Goal: Task Accomplishment & Management: Use online tool/utility

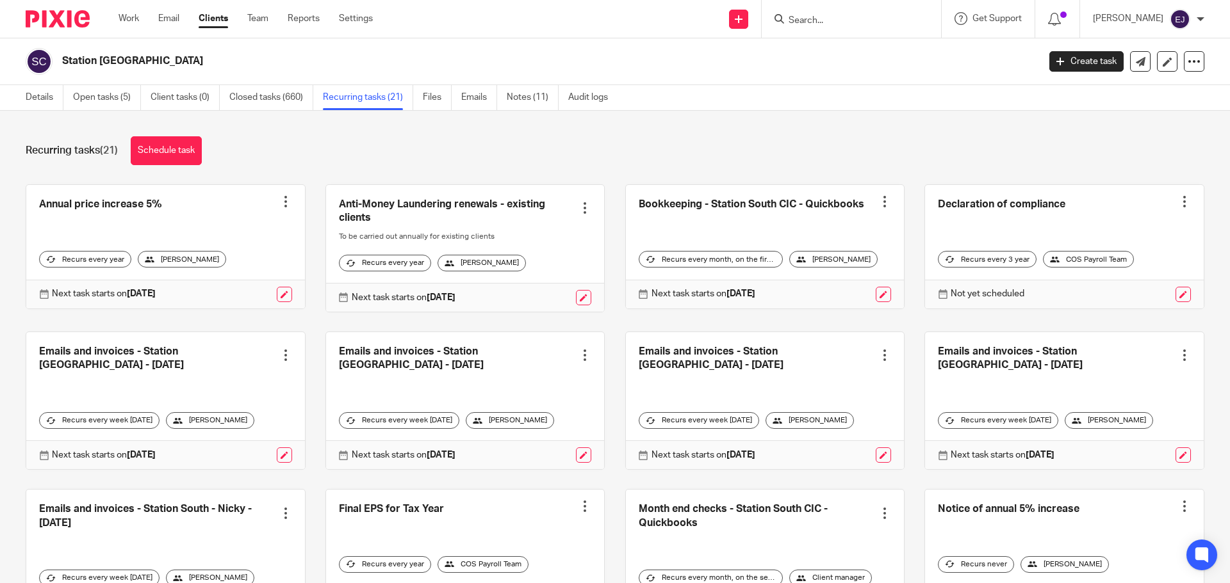
click at [800, 24] on input "Search" at bounding box center [844, 21] width 115 height 12
click at [827, 20] on input "Search" at bounding box center [844, 21] width 115 height 12
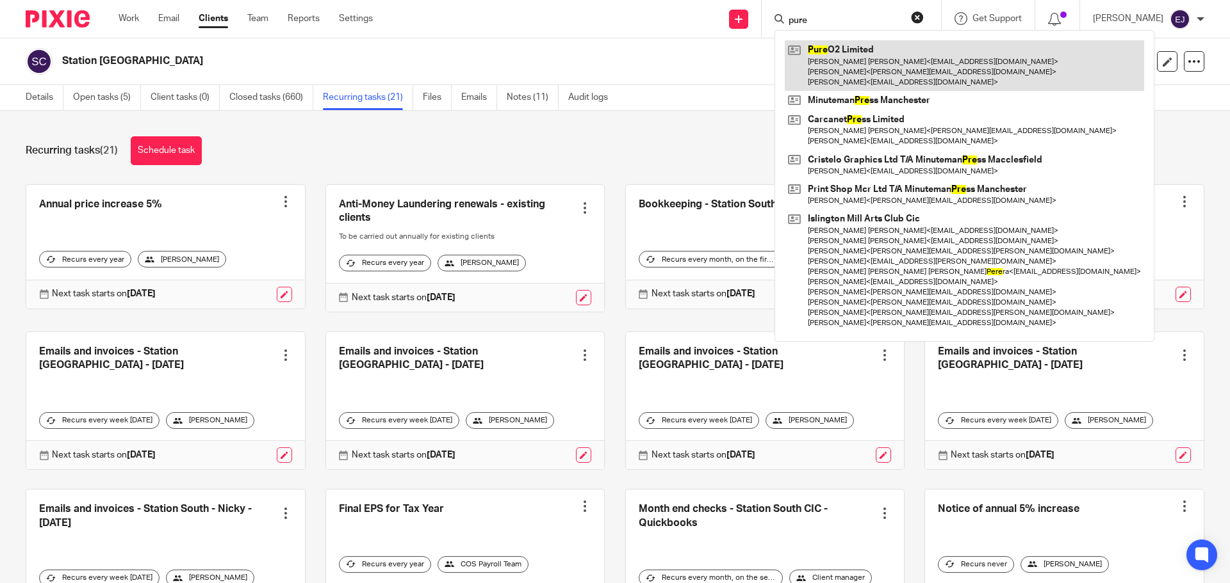
type input "pure"
click at [881, 58] on link at bounding box center [964, 65] width 359 height 51
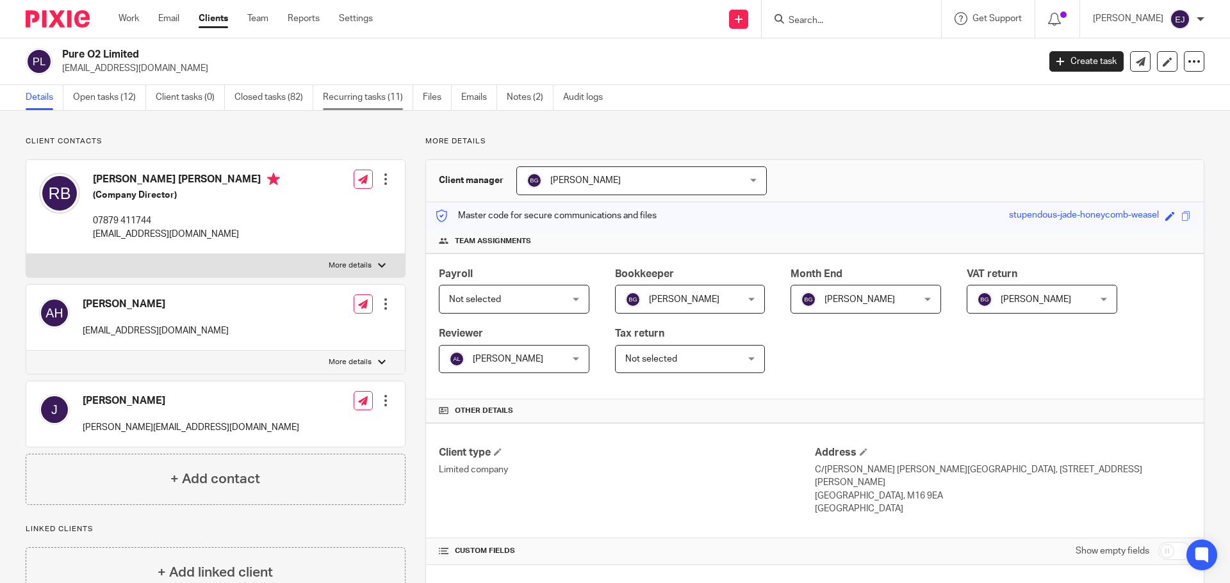
click at [388, 99] on link "Recurring tasks (11)" at bounding box center [368, 97] width 90 height 25
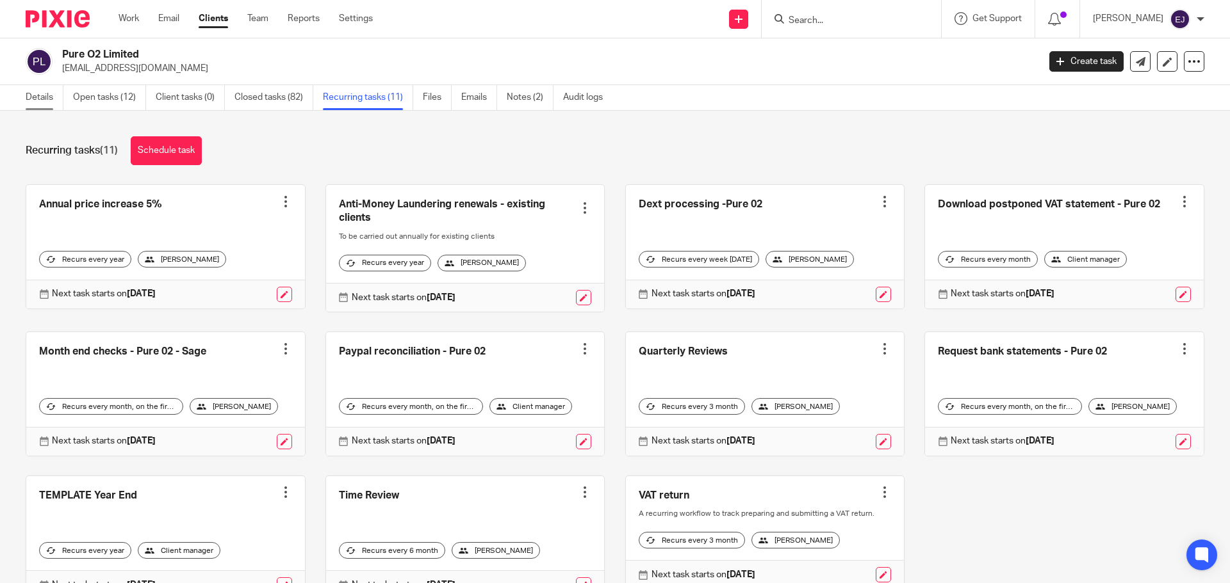
click at [33, 101] on link "Details" at bounding box center [45, 97] width 38 height 25
click at [352, 20] on link "Settings" at bounding box center [356, 18] width 34 height 13
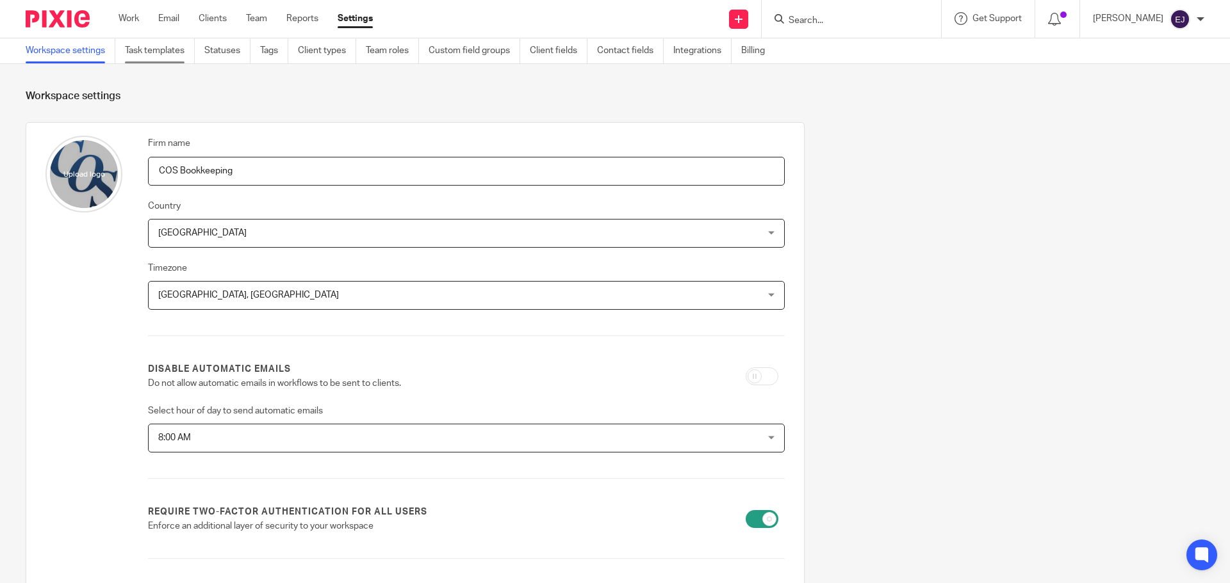
click at [181, 53] on link "Task templates" at bounding box center [160, 50] width 70 height 25
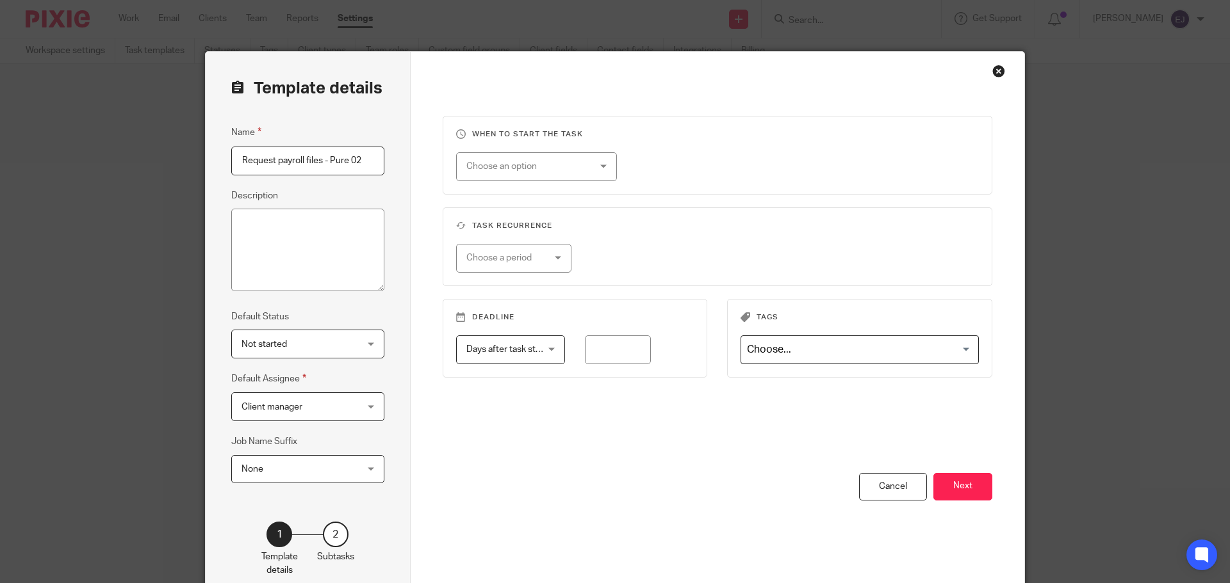
type input "Request payroll files - Pure 02"
click at [313, 395] on span "Client manager" at bounding box center [297, 406] width 113 height 27
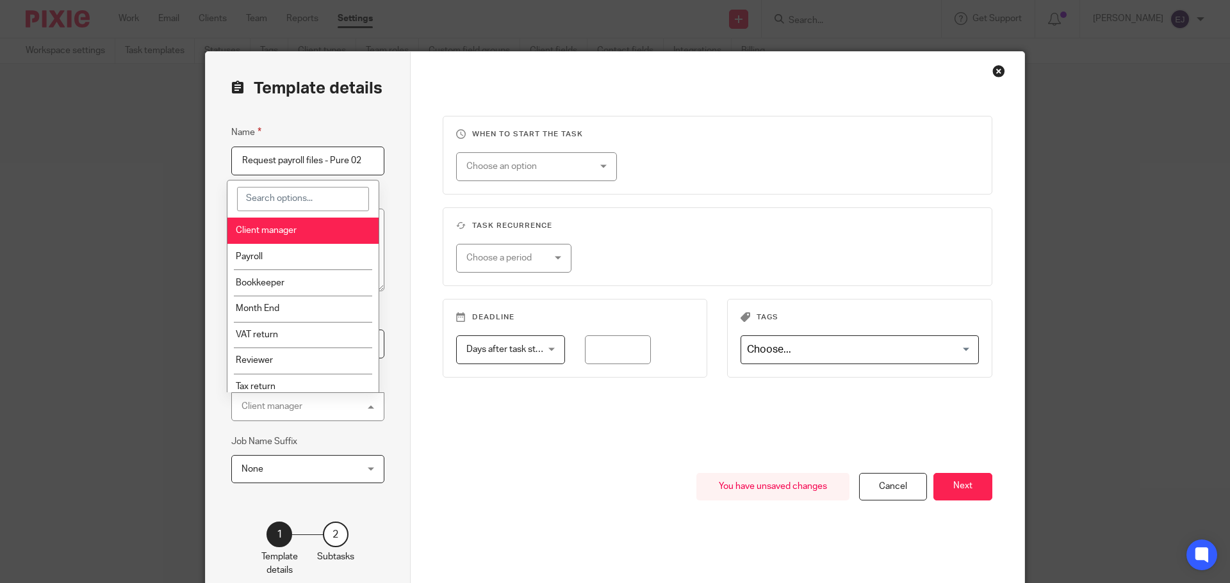
click at [405, 407] on div "Template details Name Request payroll files - Pure 02 Description Default Statu…" at bounding box center [308, 327] width 205 height 551
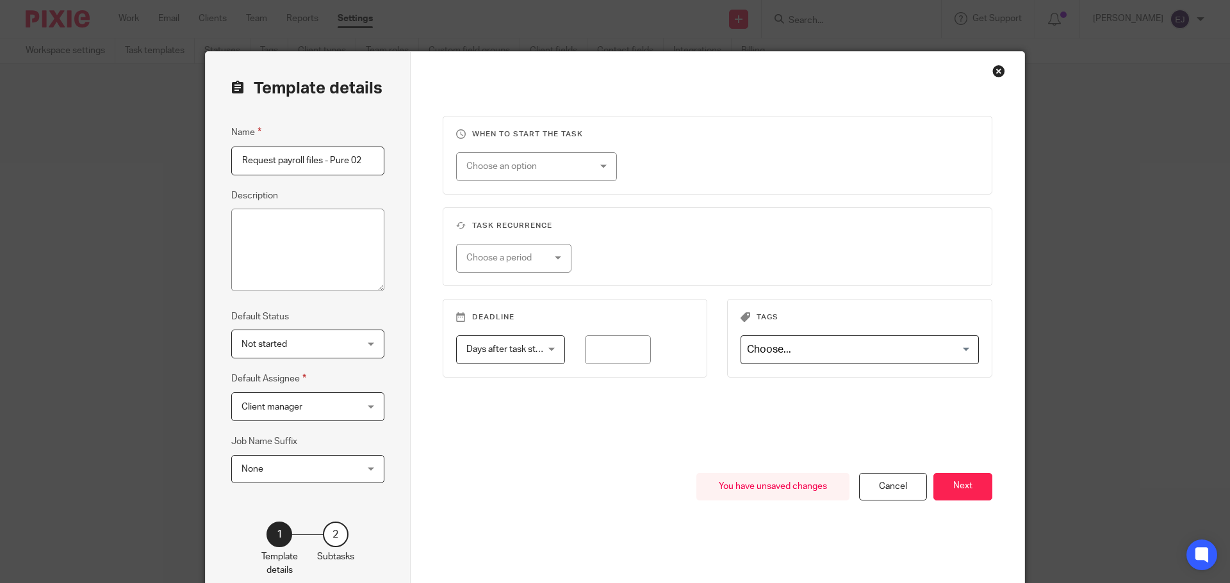
click at [539, 165] on div "Choose an option" at bounding box center [526, 166] width 120 height 27
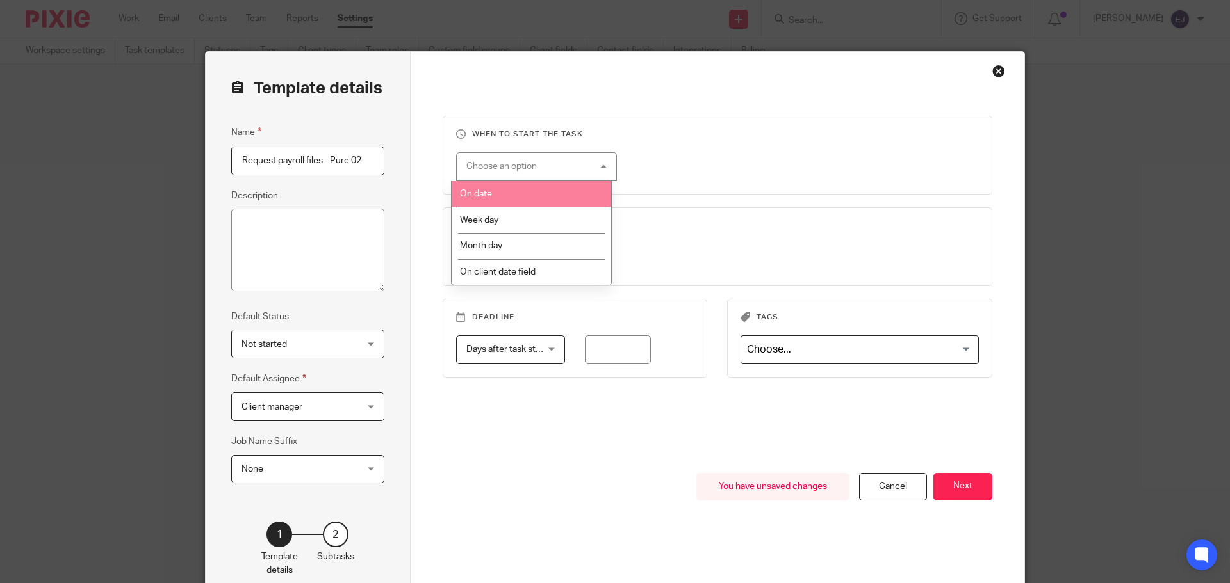
click at [526, 197] on li "On date" at bounding box center [531, 194] width 159 height 26
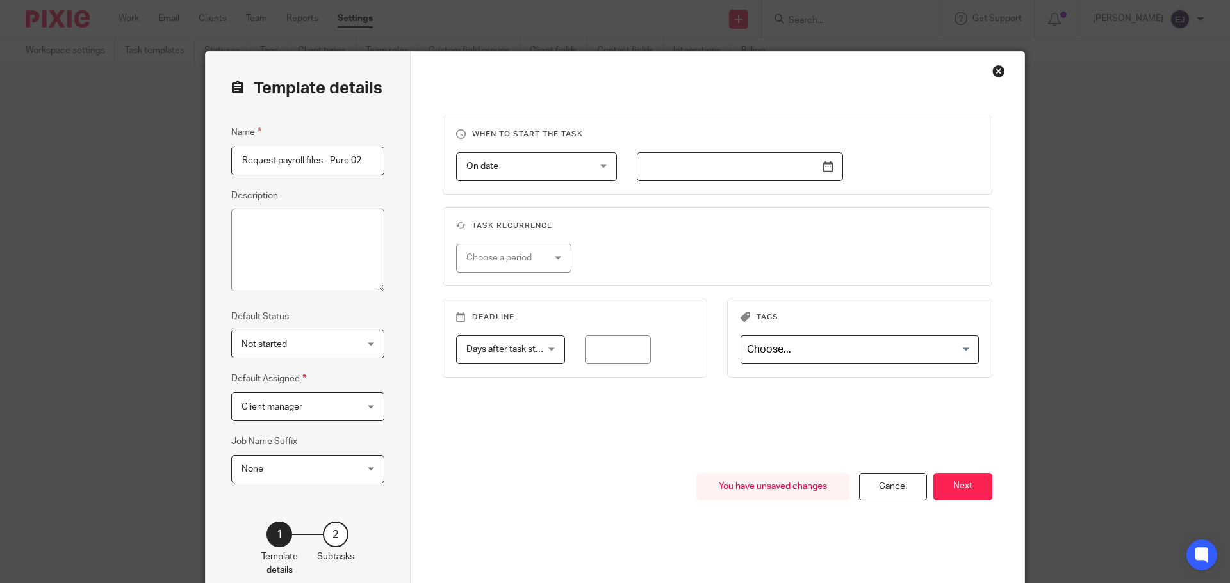
click at [820, 164] on input "text" at bounding box center [740, 166] width 206 height 29
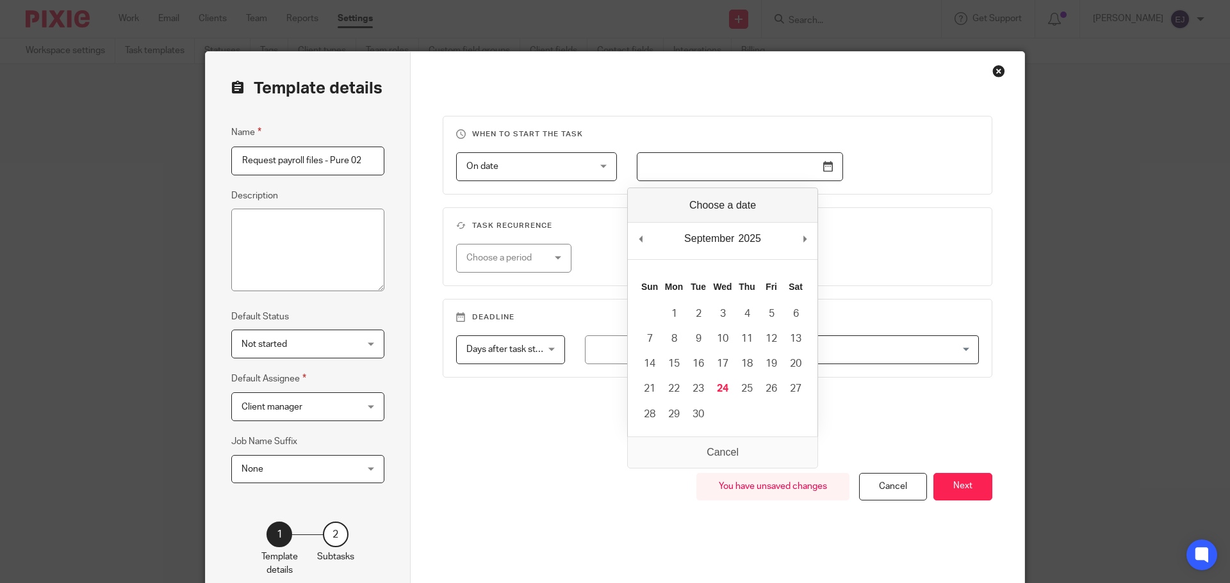
click at [800, 236] on div "September January February March April May June July August September October N…" at bounding box center [723, 241] width 190 height 37
drag, startPoint x: 808, startPoint y: 238, endPoint x: 790, endPoint y: 257, distance: 26.3
type input "2025-10-01"
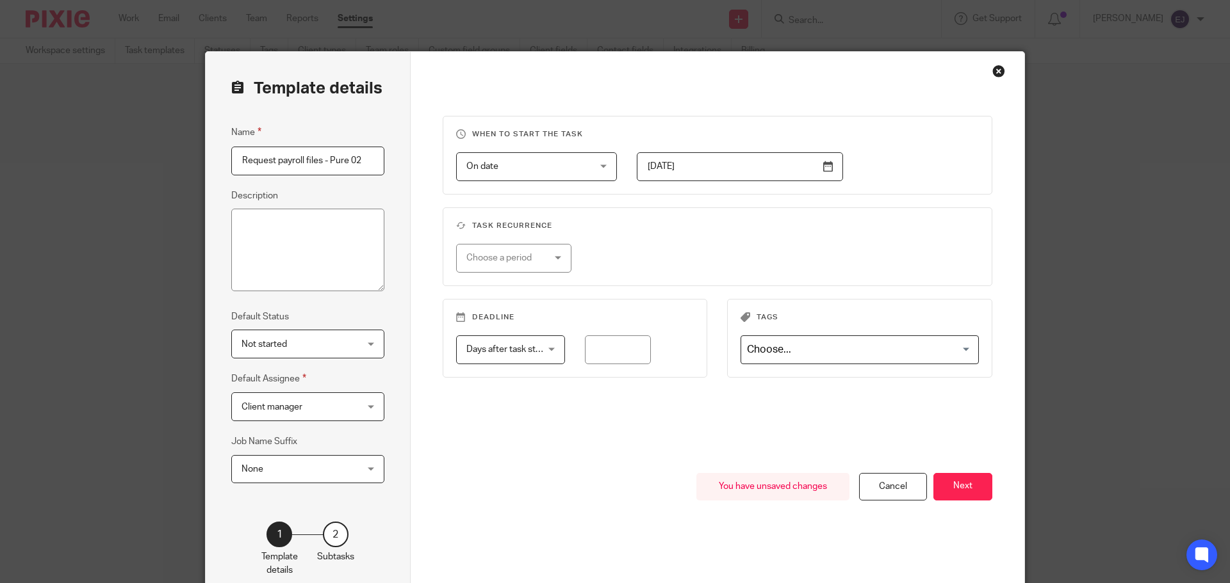
click at [539, 256] on div "Choose a period" at bounding box center [508, 258] width 84 height 27
click at [544, 332] on li "Monthly" at bounding box center [509, 338] width 115 height 26
click at [633, 271] on input "number" at bounding box center [680, 258] width 123 height 29
type input "1"
click at [631, 352] on input "number" at bounding box center [618, 350] width 66 height 29
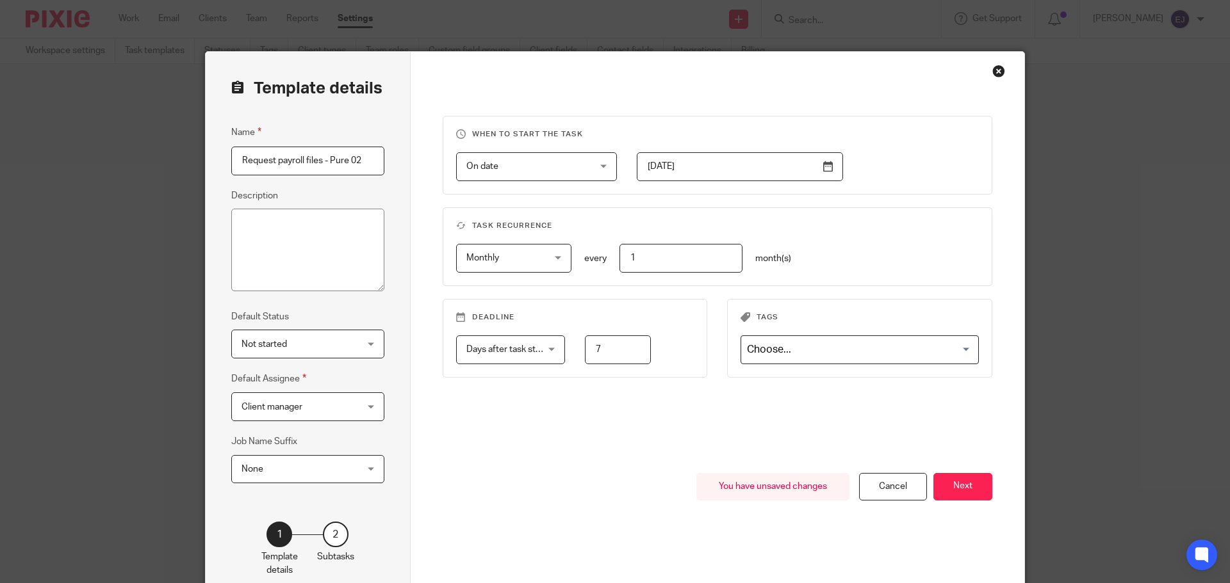
type input "7"
click at [913, 350] on input "Search for option" at bounding box center [856, 350] width 229 height 22
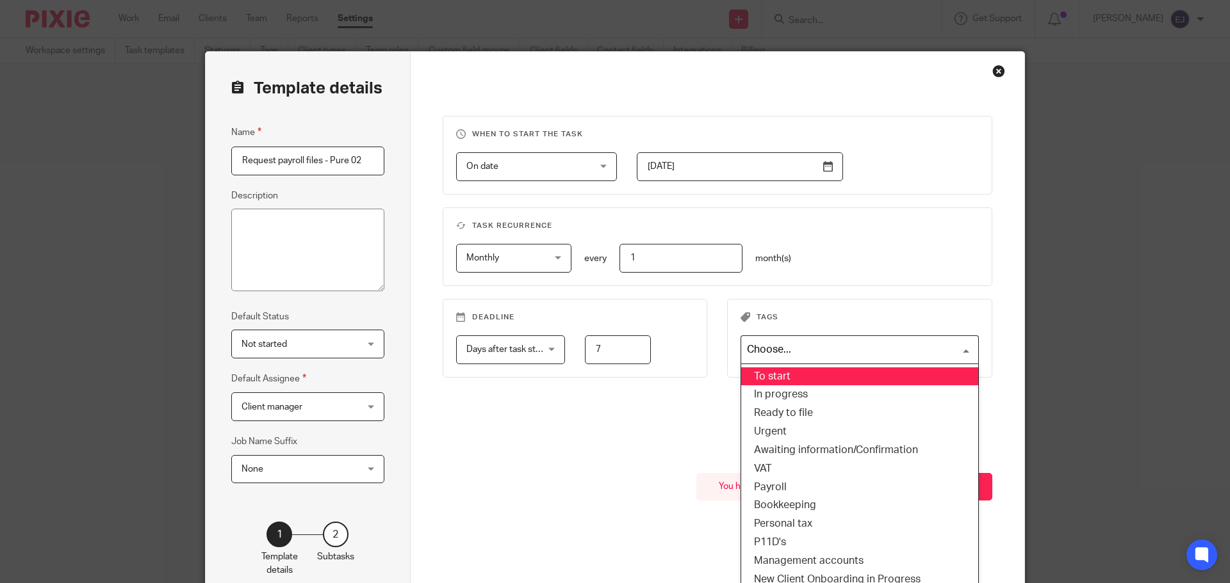
click at [916, 305] on fieldset "Tags Loading... To start In progress Ready to file Urgent Awaiting information/…" at bounding box center [859, 338] width 265 height 79
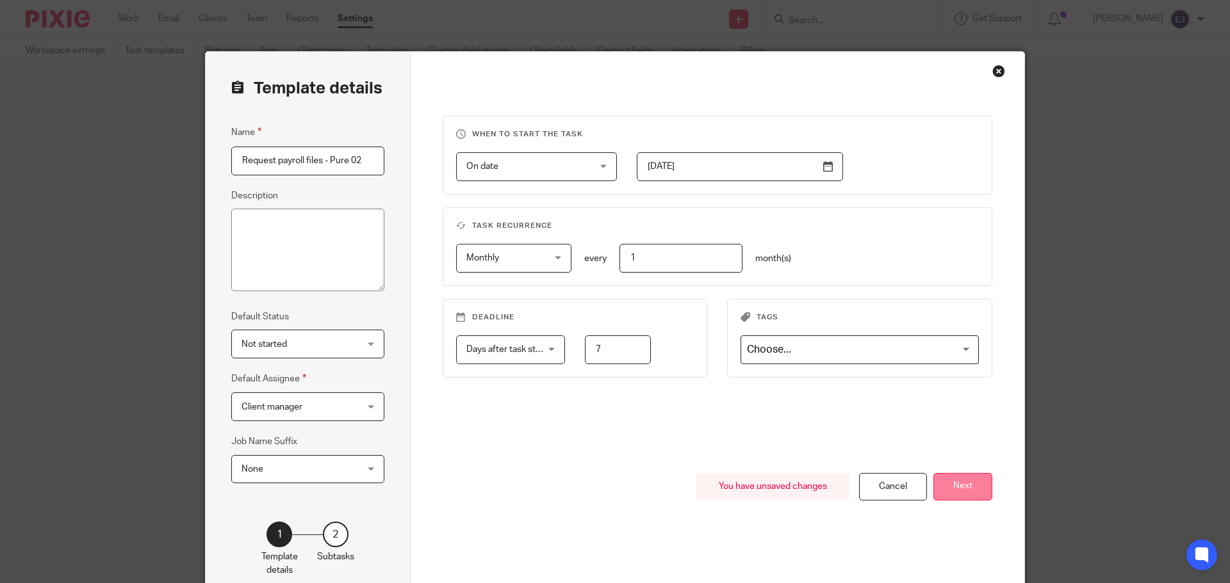
click at [972, 487] on button "Next" at bounding box center [962, 487] width 59 height 28
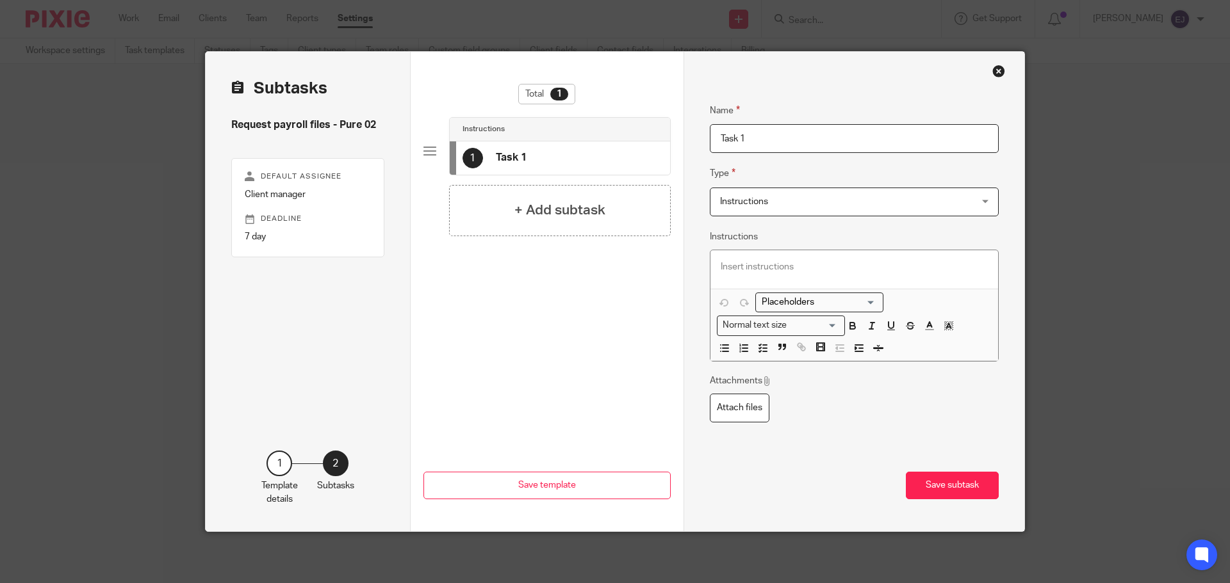
click at [805, 133] on input "Task 1" at bounding box center [854, 138] width 289 height 29
click at [806, 133] on input "Task 1" at bounding box center [854, 138] width 289 height 29
click at [809, 202] on span "Instructions" at bounding box center [831, 201] width 223 height 27
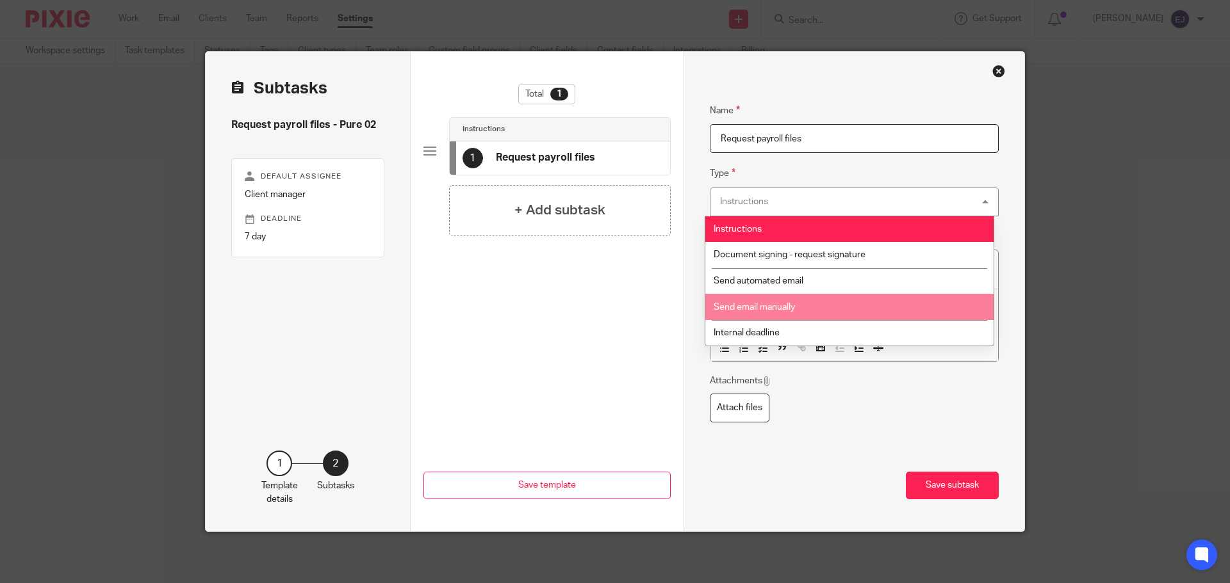
click at [831, 307] on li "Send email manually" at bounding box center [849, 307] width 288 height 26
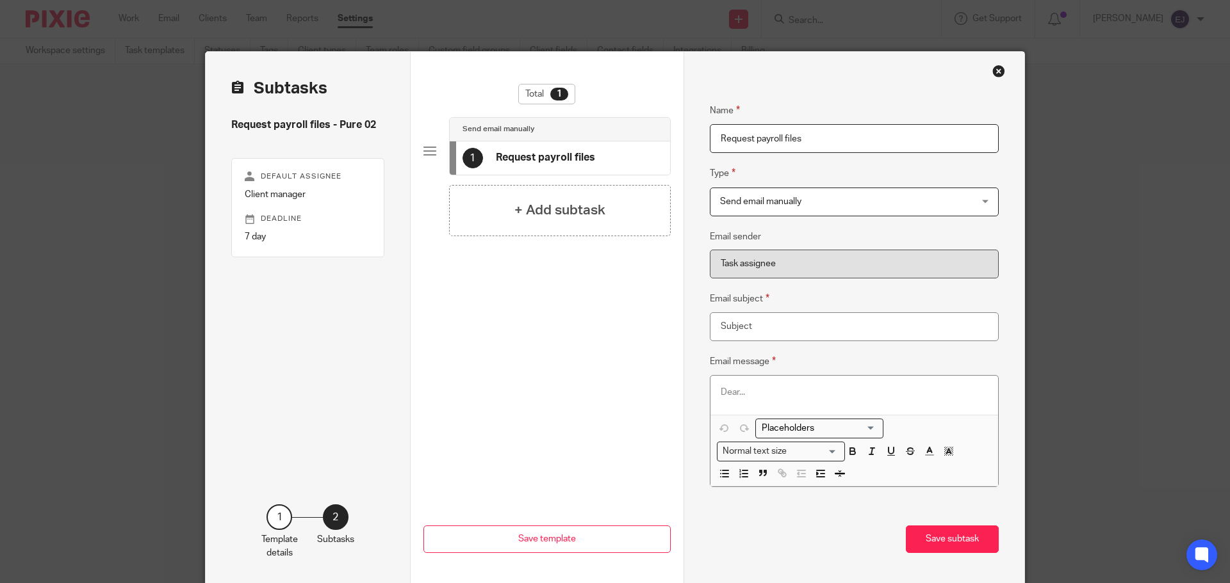
click at [815, 143] on input "Request payroll files" at bounding box center [854, 138] width 289 height 29
click at [868, 345] on div "Name Request payroll files Type Send email manually Send email manually Instruc…" at bounding box center [854, 305] width 289 height 442
click at [863, 133] on input "Request payroll files" at bounding box center [854, 138] width 289 height 29
type input "Request payroll files - send to alderley payroll"
click at [866, 109] on fieldset "Name Request payroll files - send to alderley payroll" at bounding box center [854, 118] width 289 height 69
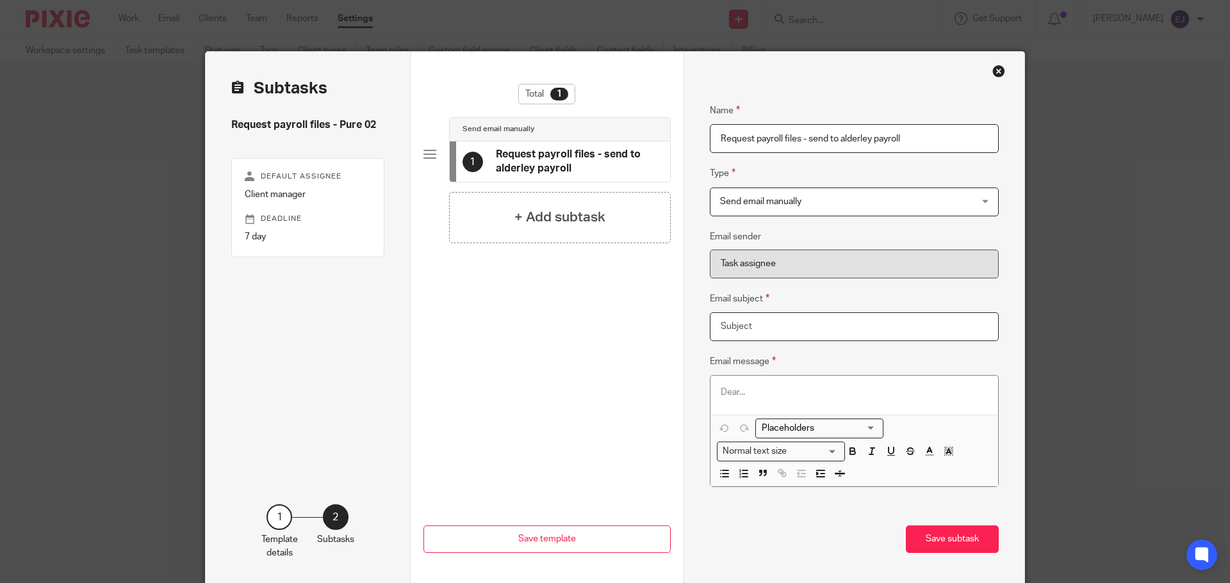
click at [902, 337] on input "Email subject" at bounding box center [854, 327] width 289 height 29
click at [751, 330] on input "Pure 02 payroll summary and P30" at bounding box center [854, 327] width 289 height 29
click at [819, 378] on div at bounding box center [854, 395] width 288 height 38
click at [751, 328] on input "Pure 02 payroll summary and P30" at bounding box center [854, 327] width 289 height 29
type input "Pure 02 Payroll Summary and P30"
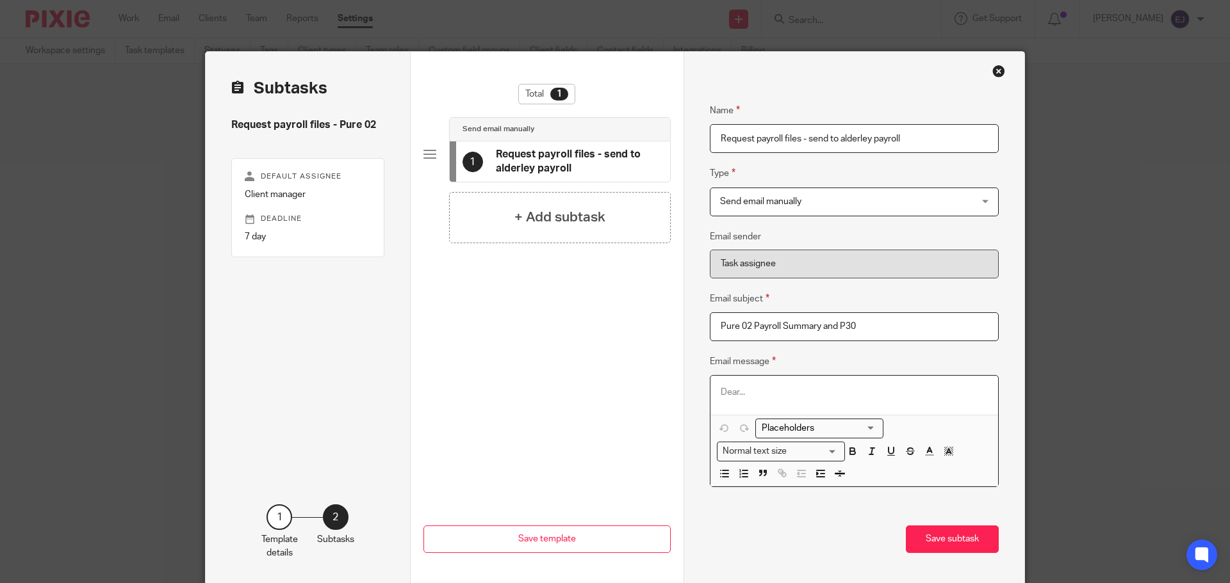
click at [826, 399] on p at bounding box center [855, 392] width 268 height 13
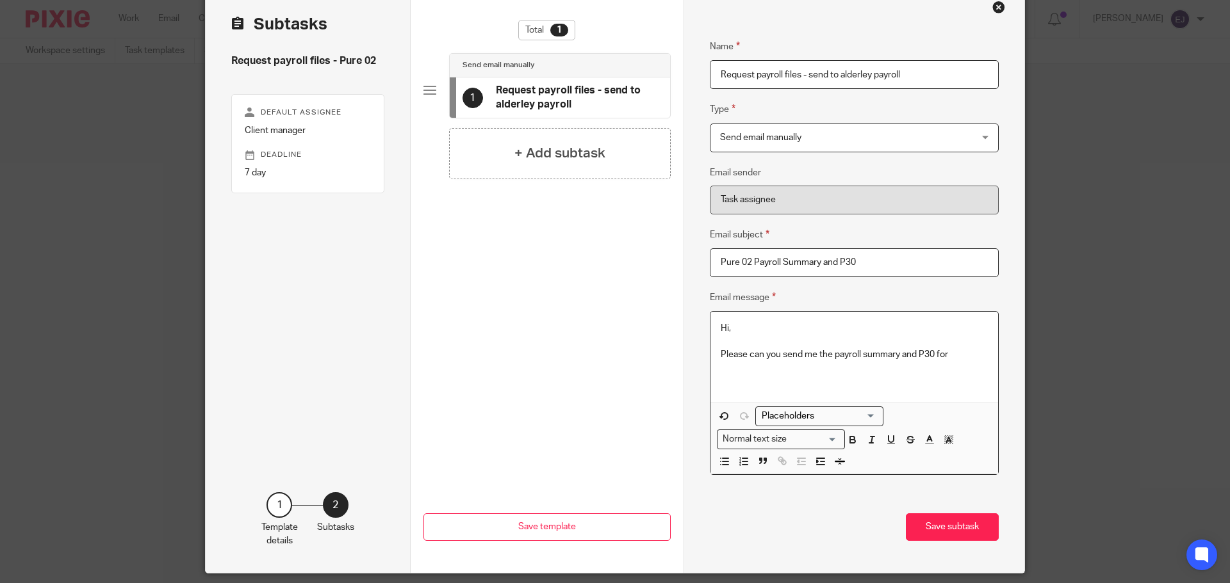
scroll to position [106, 0]
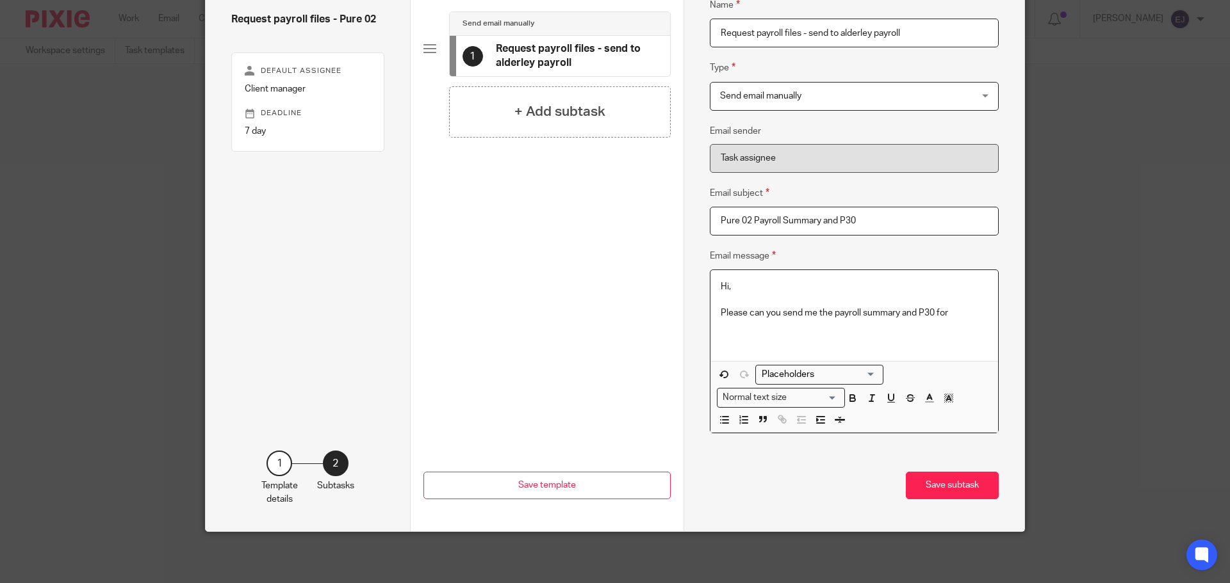
click at [831, 379] on input "Search for option" at bounding box center [816, 374] width 118 height 13
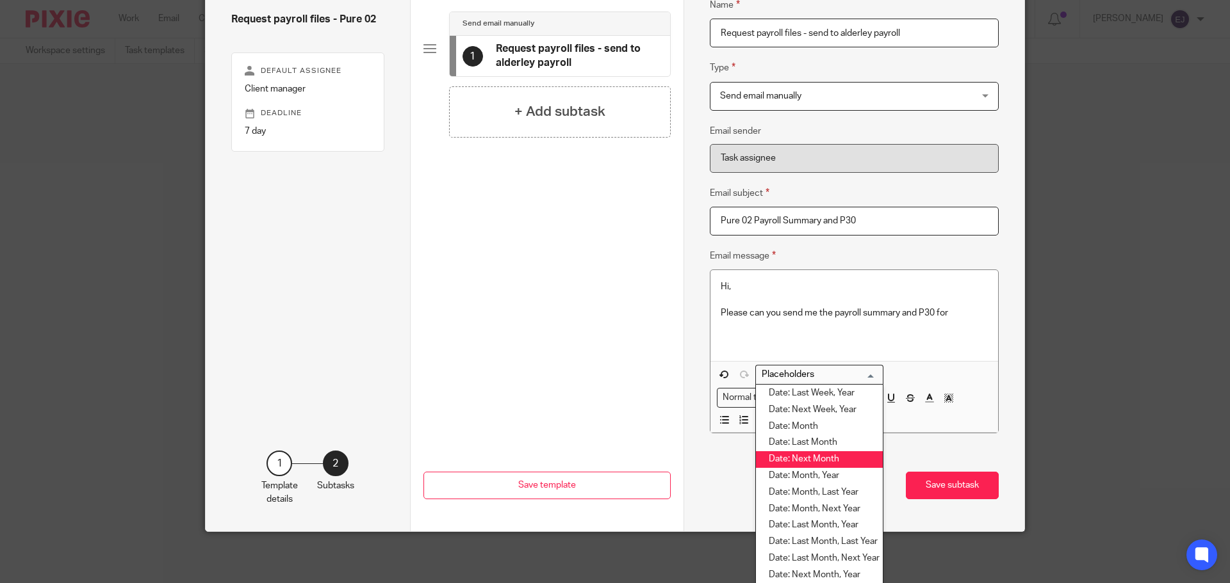
scroll to position [2562, 0]
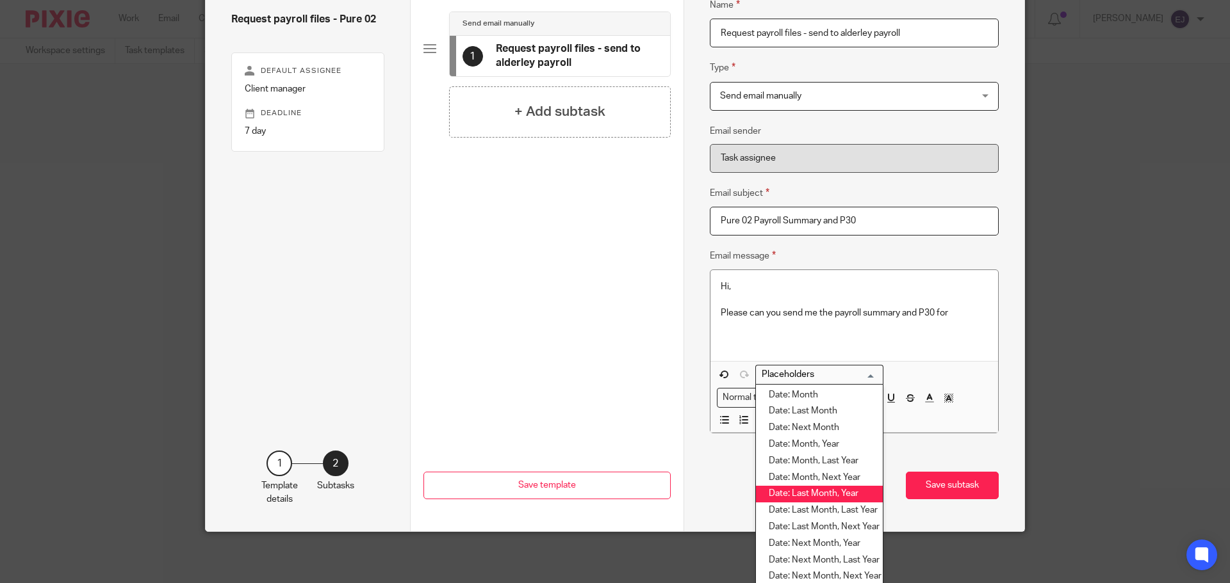
click at [847, 496] on li "Date: Last Month, Year" at bounding box center [819, 494] width 127 height 17
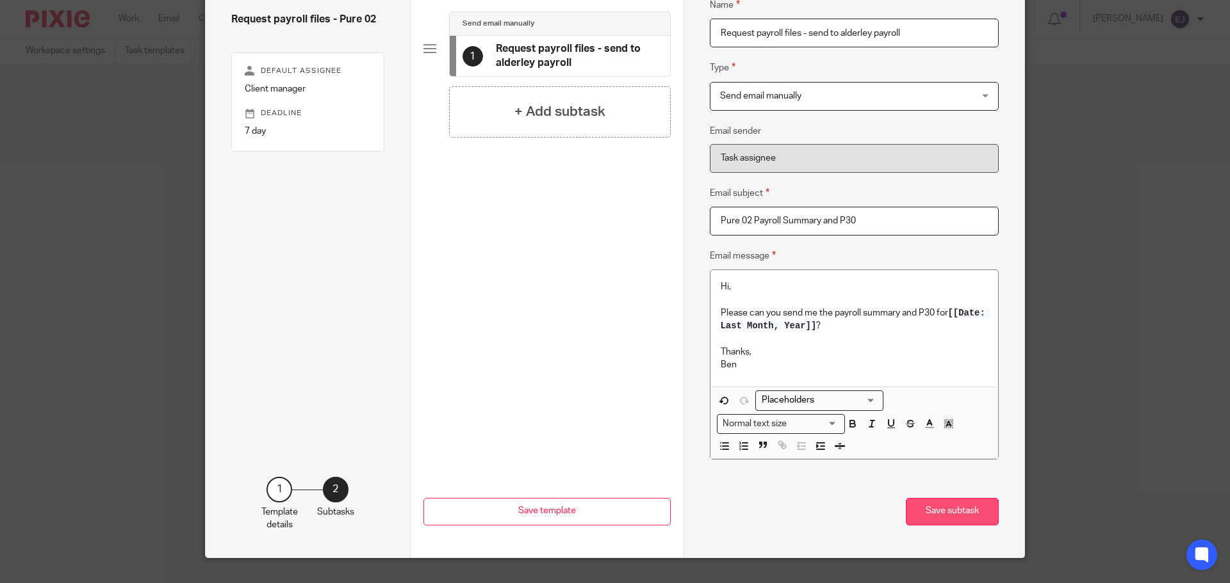
click at [982, 516] on button "Save subtask" at bounding box center [952, 512] width 93 height 28
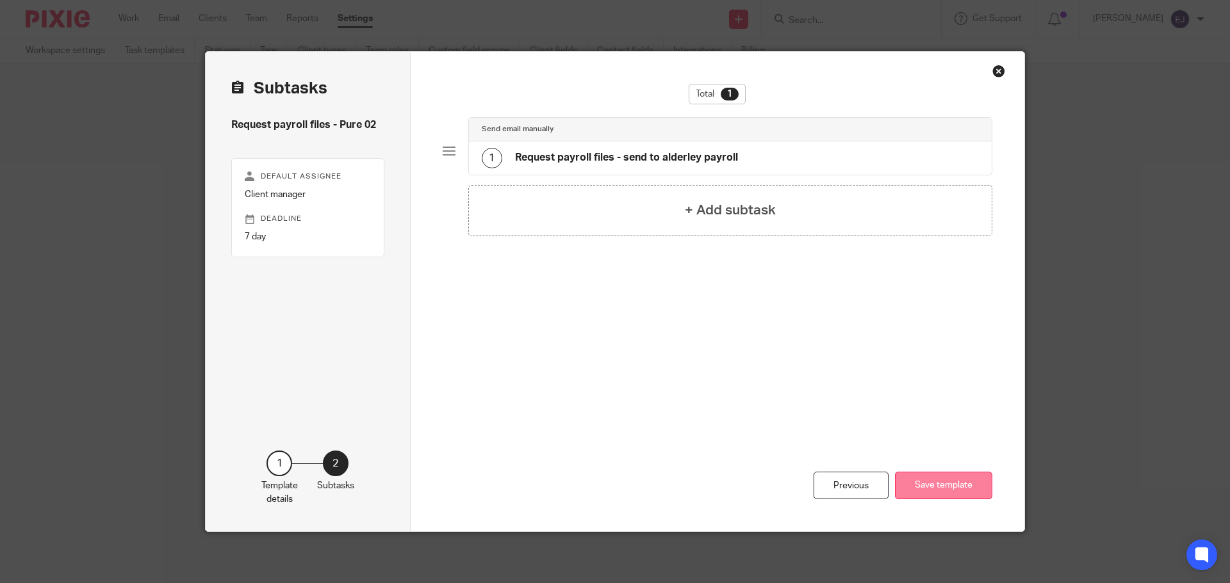
click at [968, 498] on button "Save template" at bounding box center [943, 486] width 97 height 28
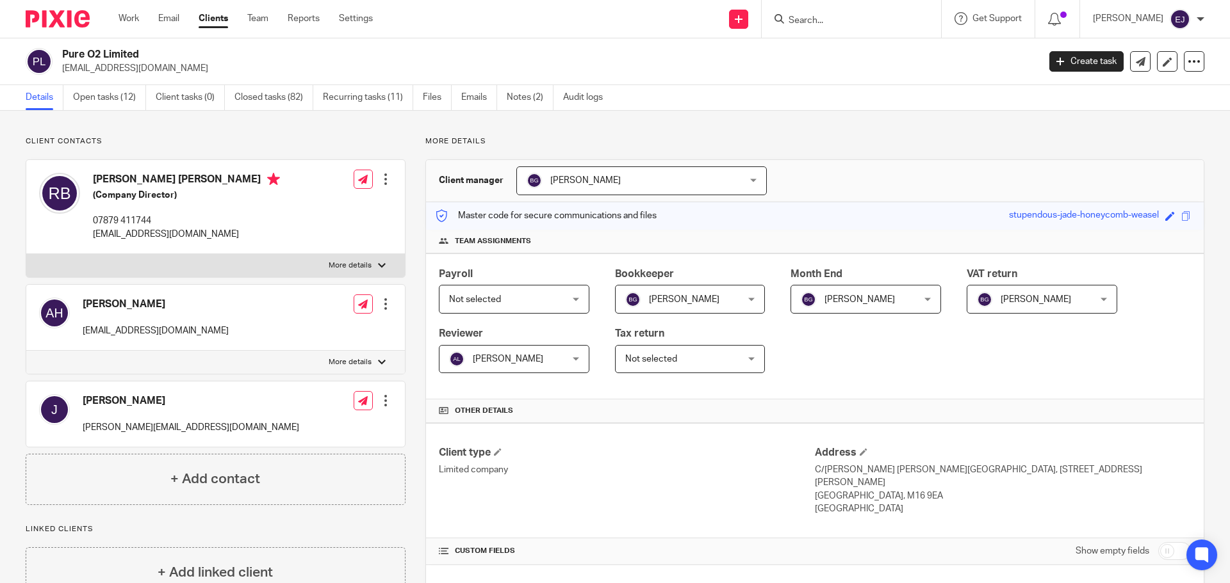
scroll to position [64, 0]
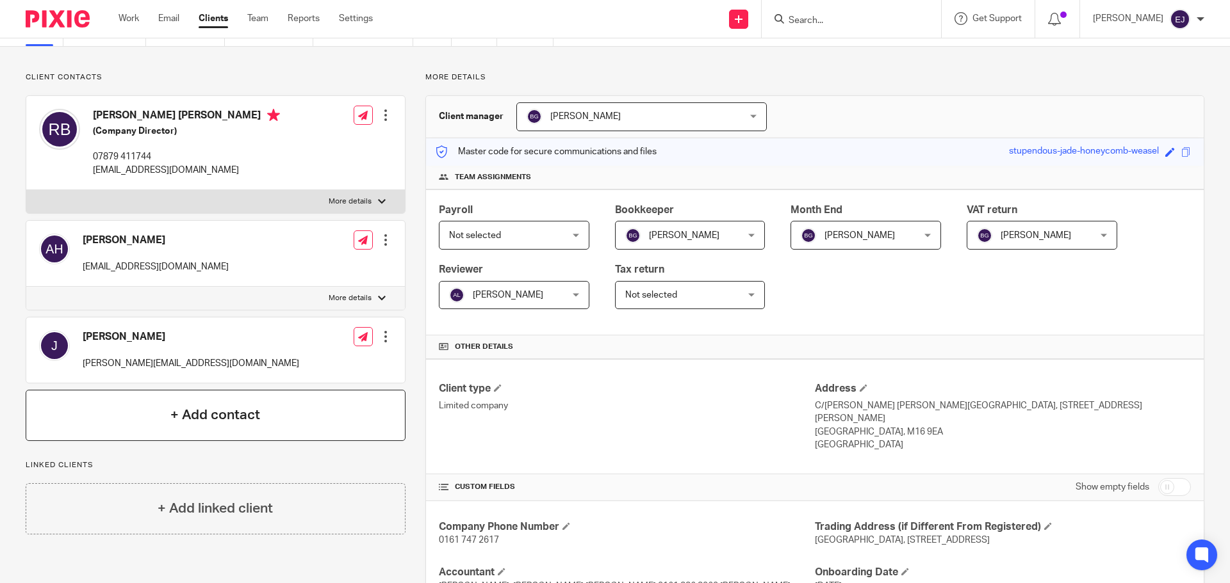
click at [309, 418] on div "+ Add contact" at bounding box center [216, 415] width 380 height 51
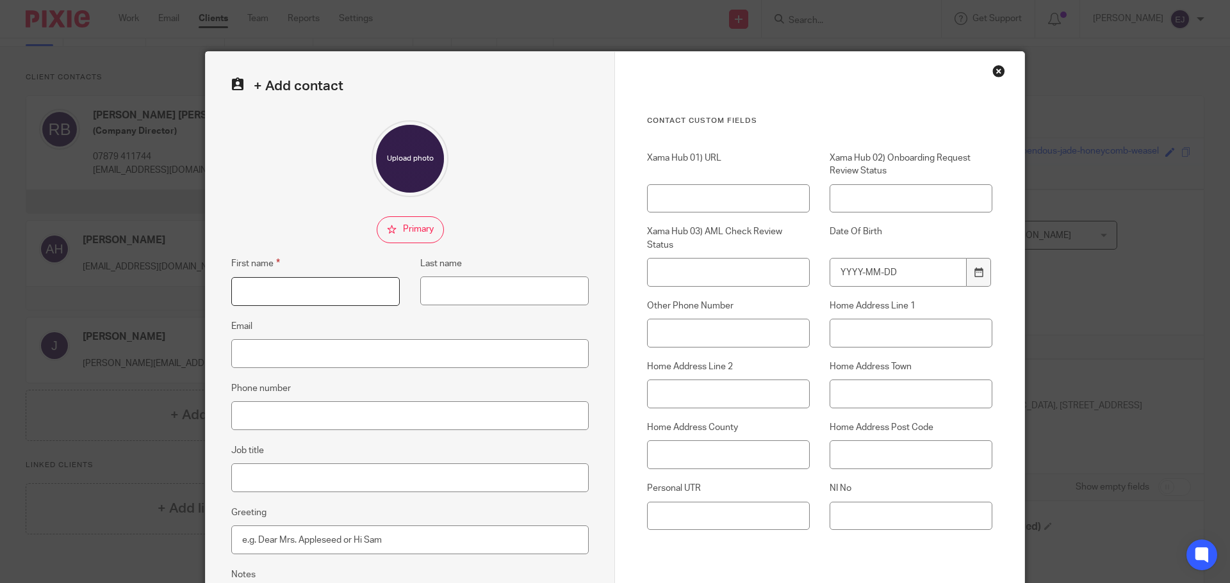
click at [347, 295] on input "First name" at bounding box center [315, 291] width 168 height 29
type input "Alderley payroll"
click at [383, 354] on input "Email" at bounding box center [409, 353] width 357 height 29
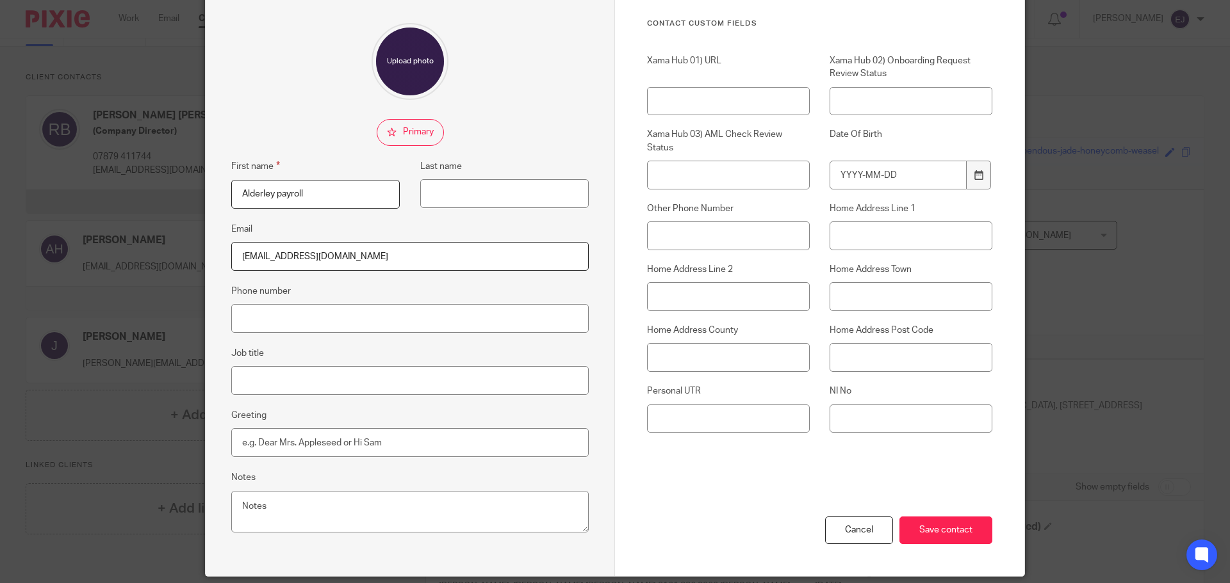
scroll to position [128, 0]
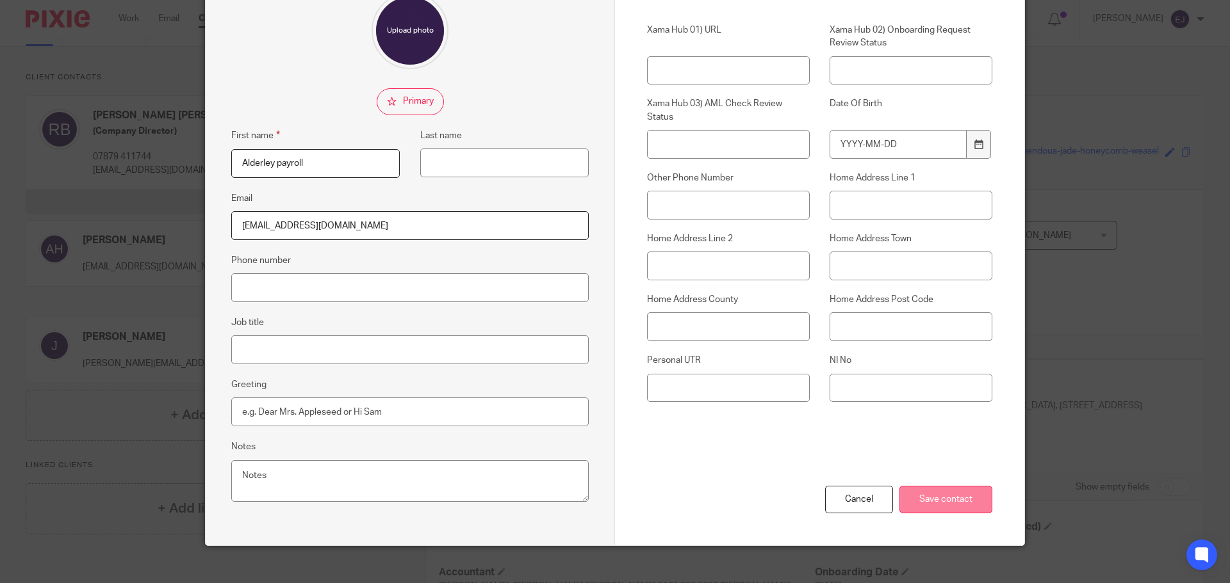
type input "[EMAIL_ADDRESS][DOMAIN_NAME]"
click at [922, 499] on input "Save contact" at bounding box center [945, 500] width 93 height 28
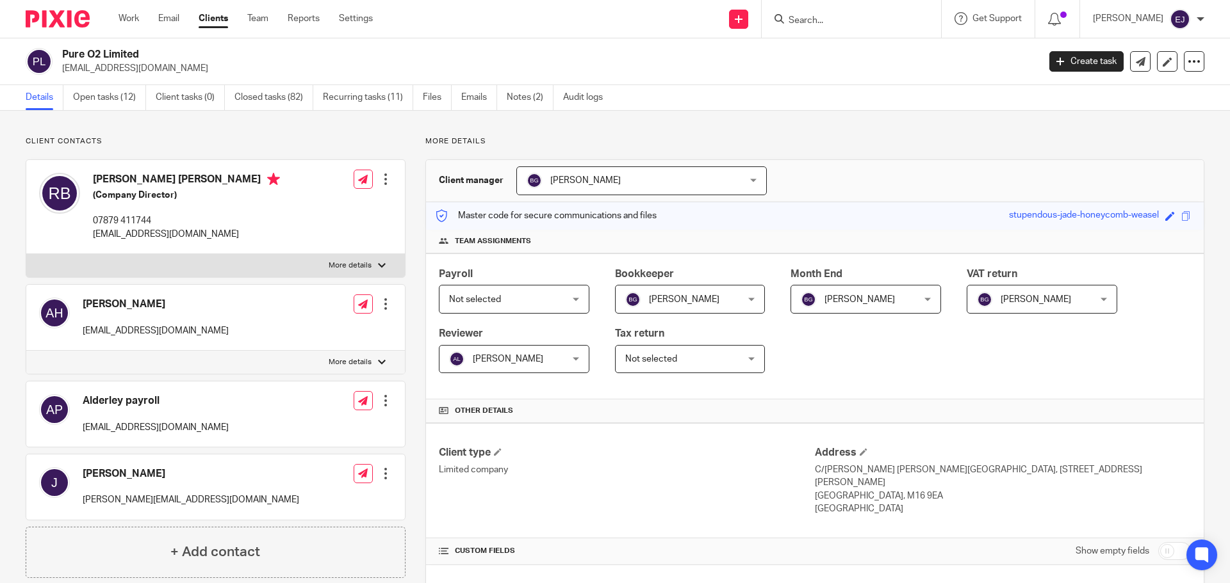
click at [947, 175] on div "Client manager [PERSON_NAME] [PERSON_NAME] [PERSON_NAME] [PERSON_NAME] [PERSON_…" at bounding box center [815, 181] width 778 height 42
click at [134, 21] on link "Work" at bounding box center [128, 18] width 20 height 13
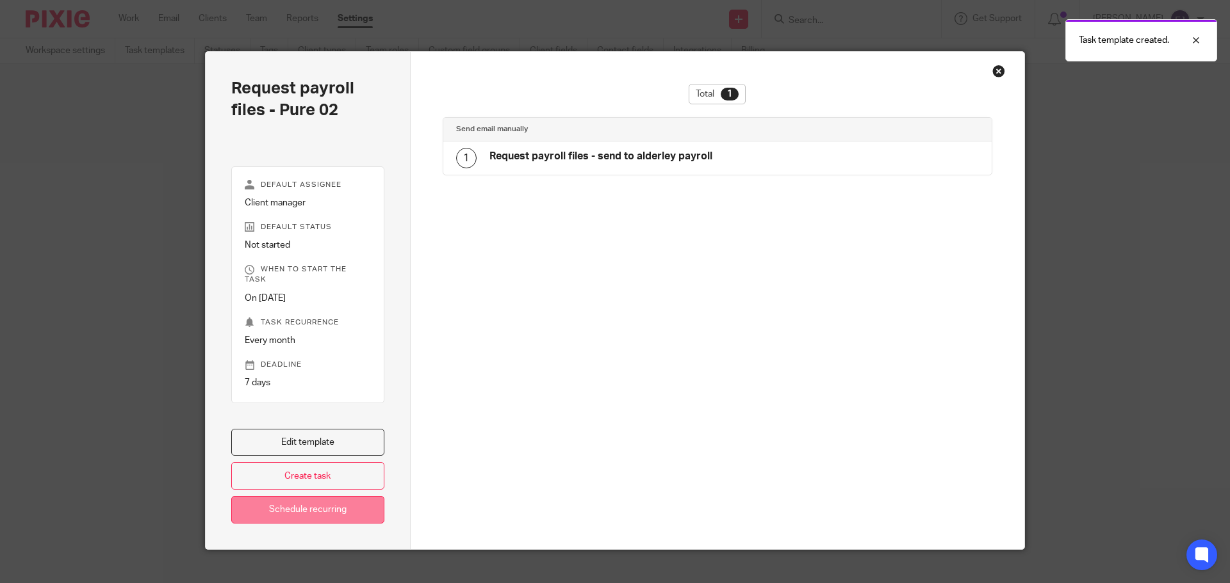
click at [357, 496] on link "Schedule recurring" at bounding box center [307, 510] width 153 height 28
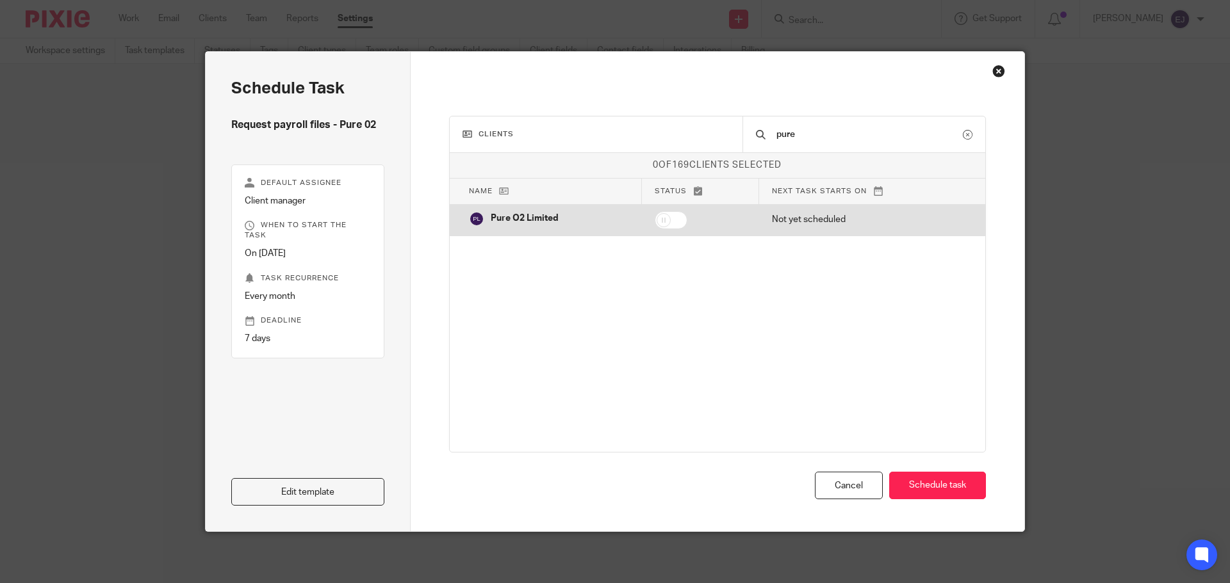
type input "pure"
click at [674, 216] on input "checkbox" at bounding box center [671, 220] width 33 height 18
checkbox input "true"
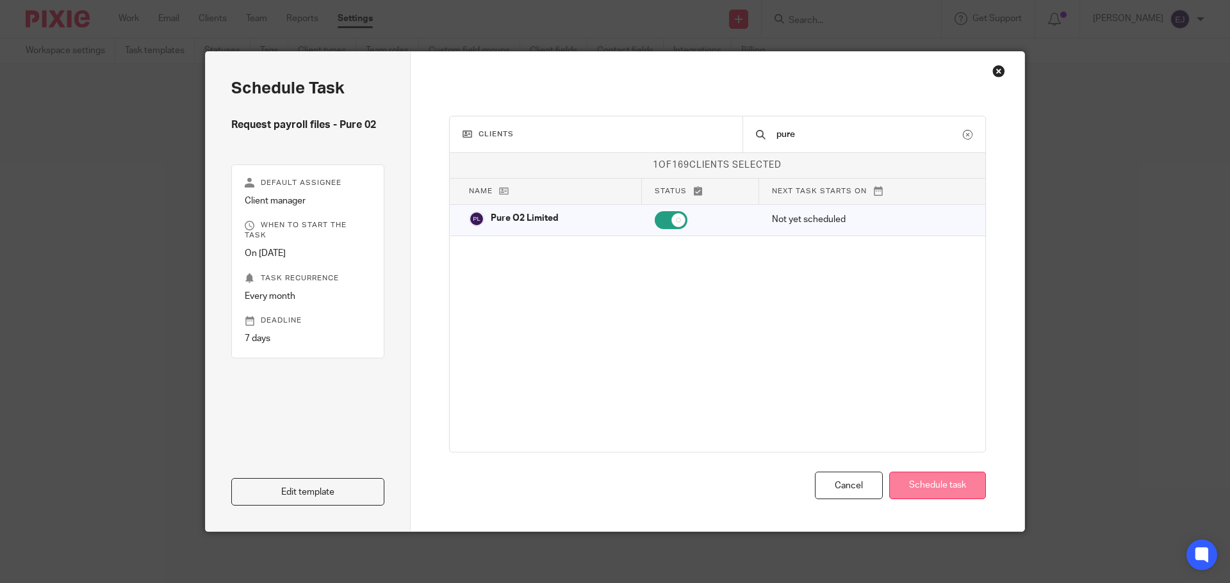
click at [966, 481] on button "Schedule task" at bounding box center [937, 486] width 97 height 28
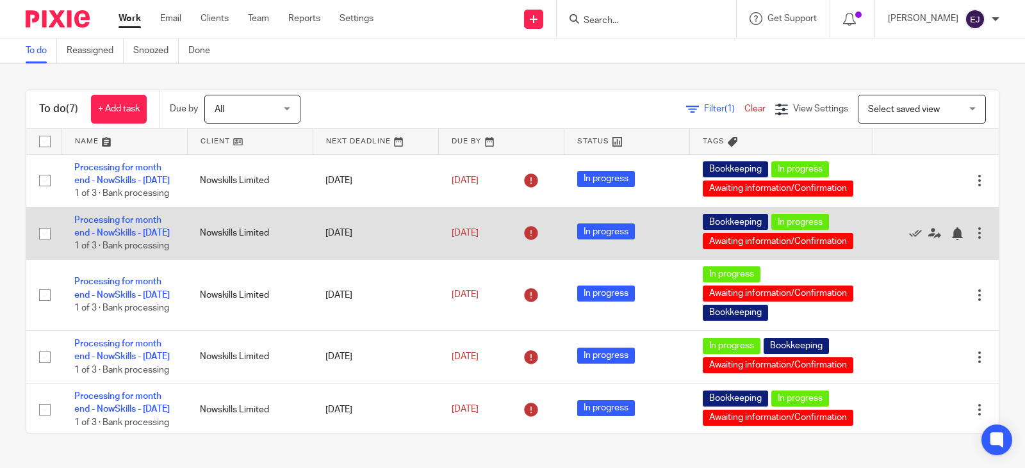
scroll to position [273, 0]
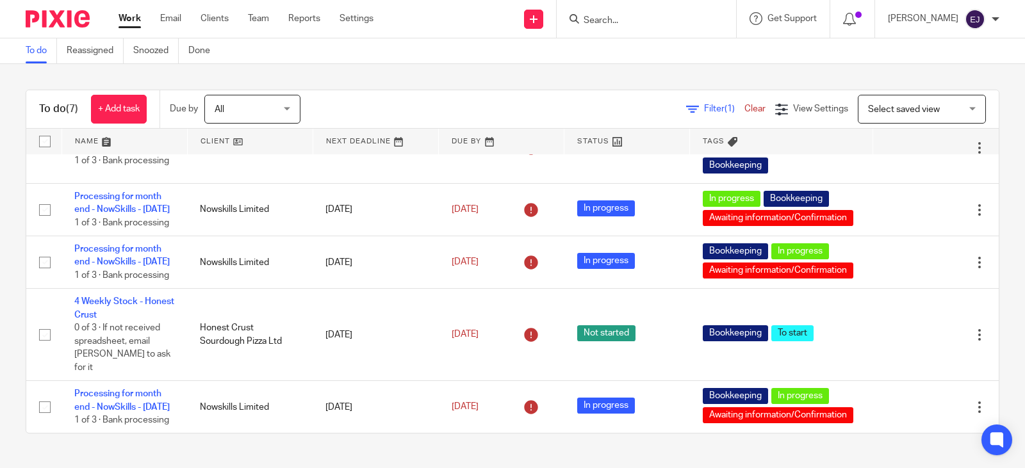
click at [954, 10] on div "[PERSON_NAME]" at bounding box center [943, 19] width 111 height 20
click at [944, 90] on span "Logout" at bounding box center [939, 89] width 29 height 9
